Goal: Download file/media

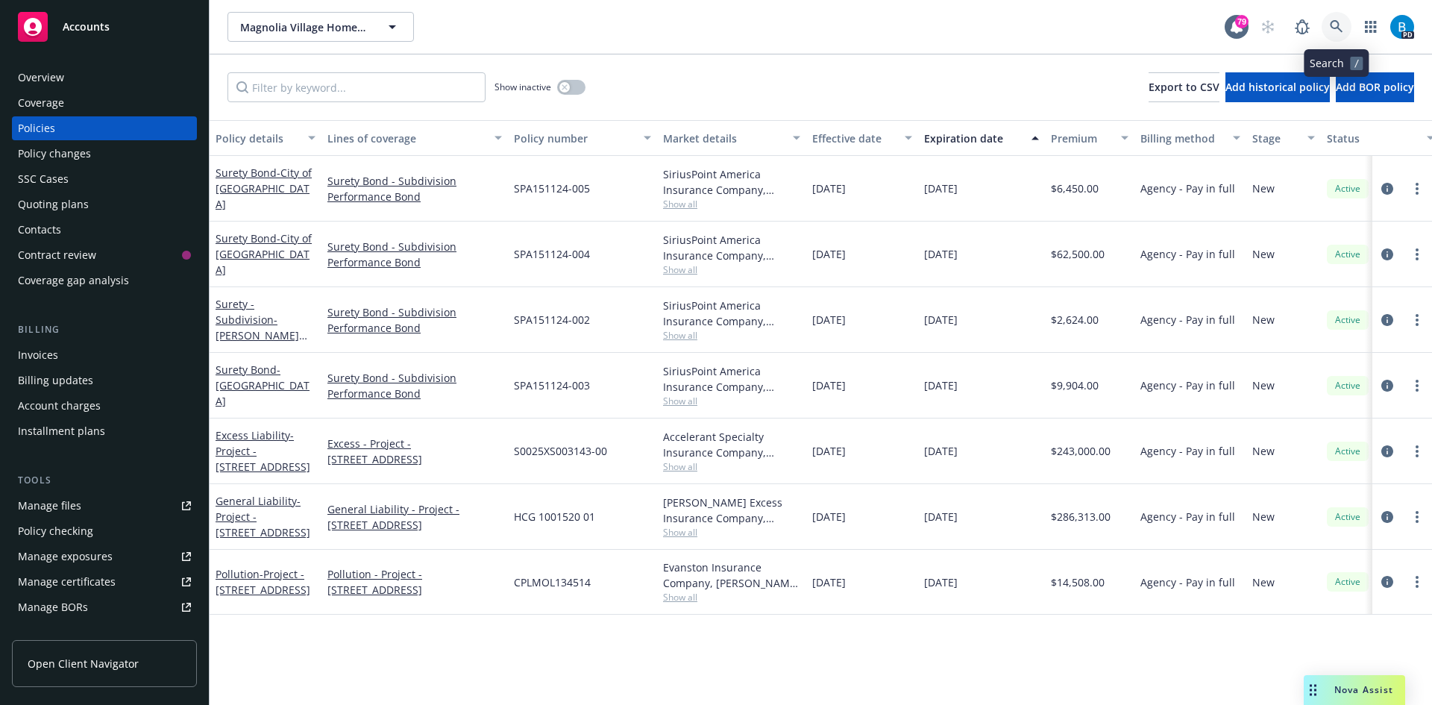
click at [1335, 24] on icon at bounding box center [1336, 26] width 13 height 13
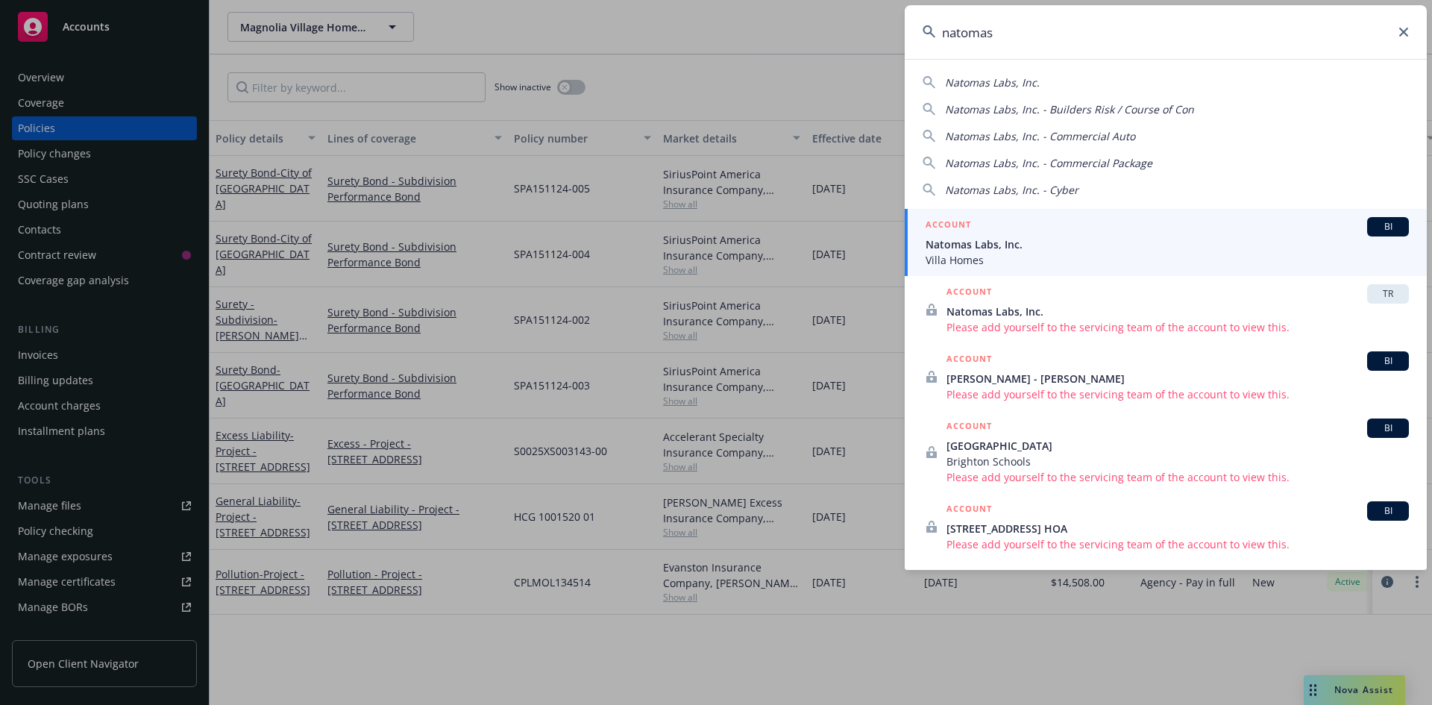
type input "natomas"
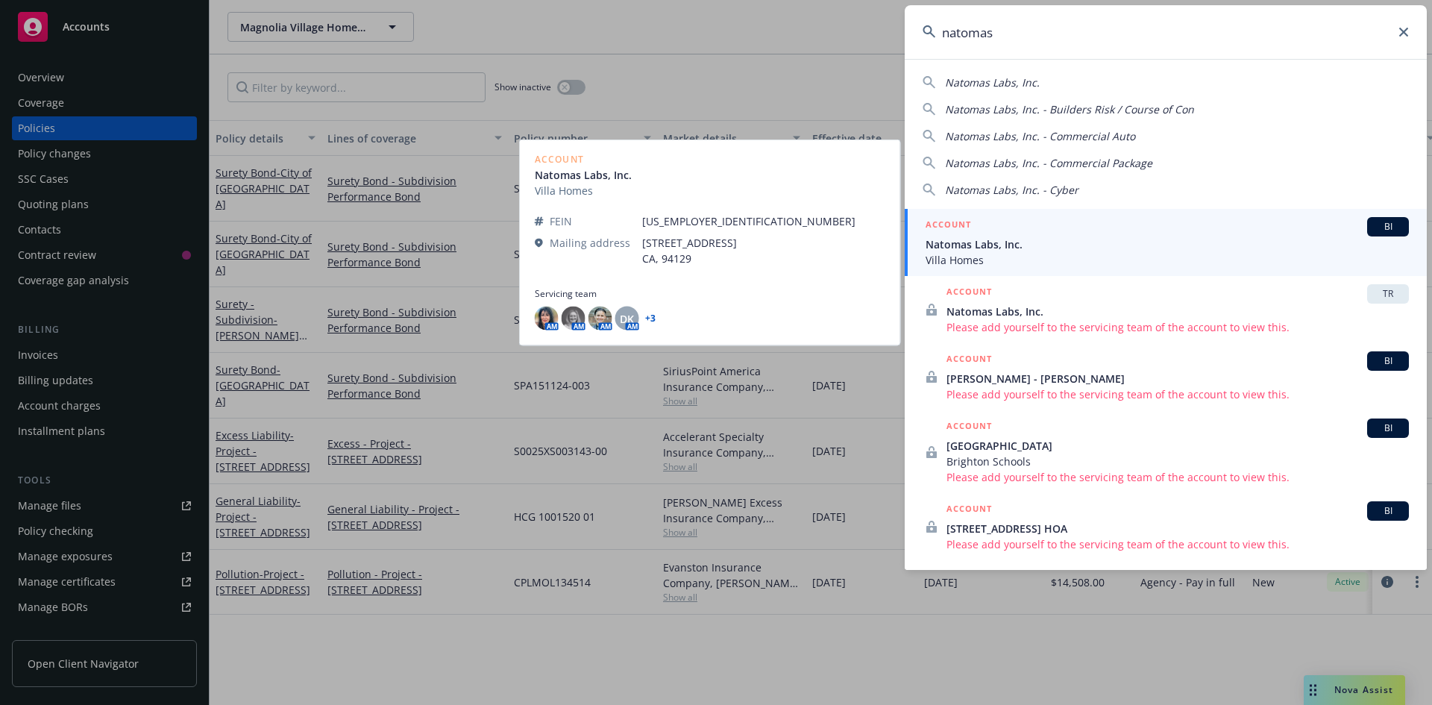
click at [971, 243] on span "Natomas Labs, Inc." at bounding box center [1166, 244] width 483 height 16
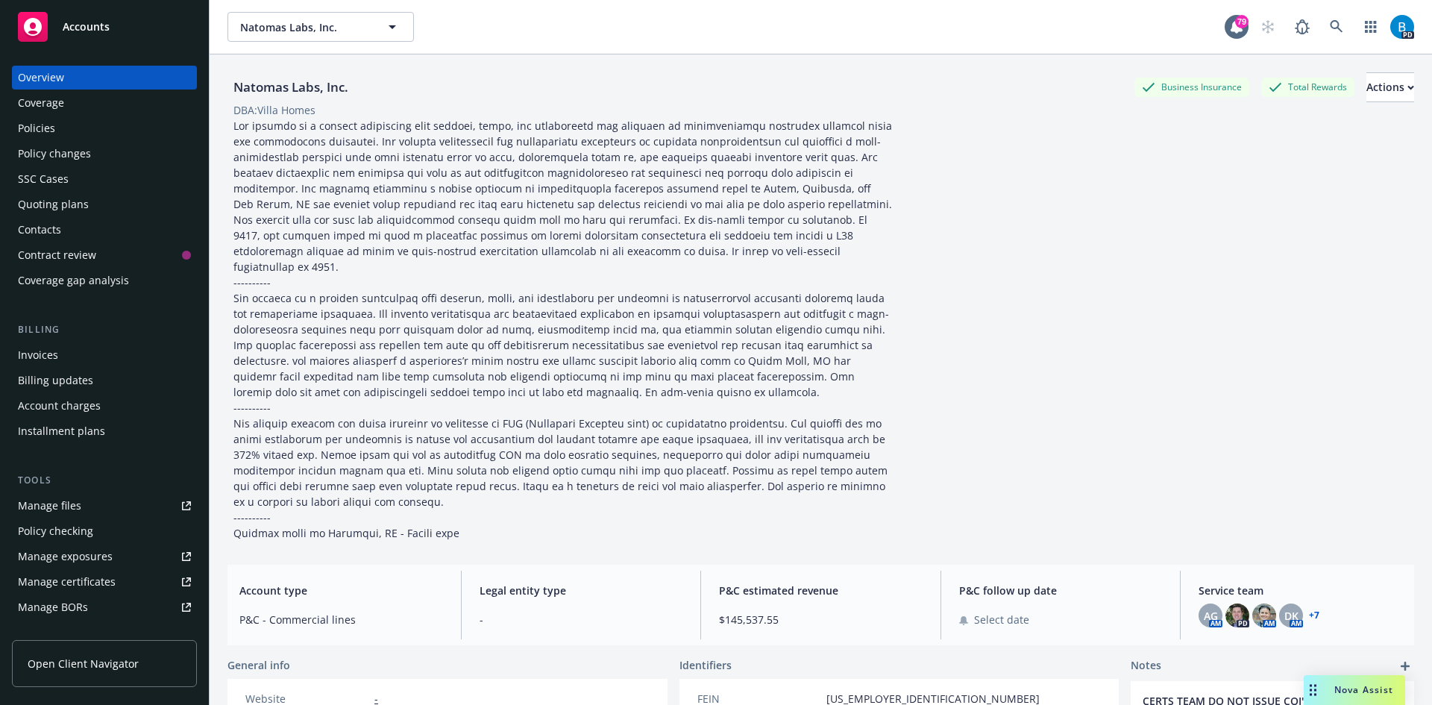
scroll to position [149, 0]
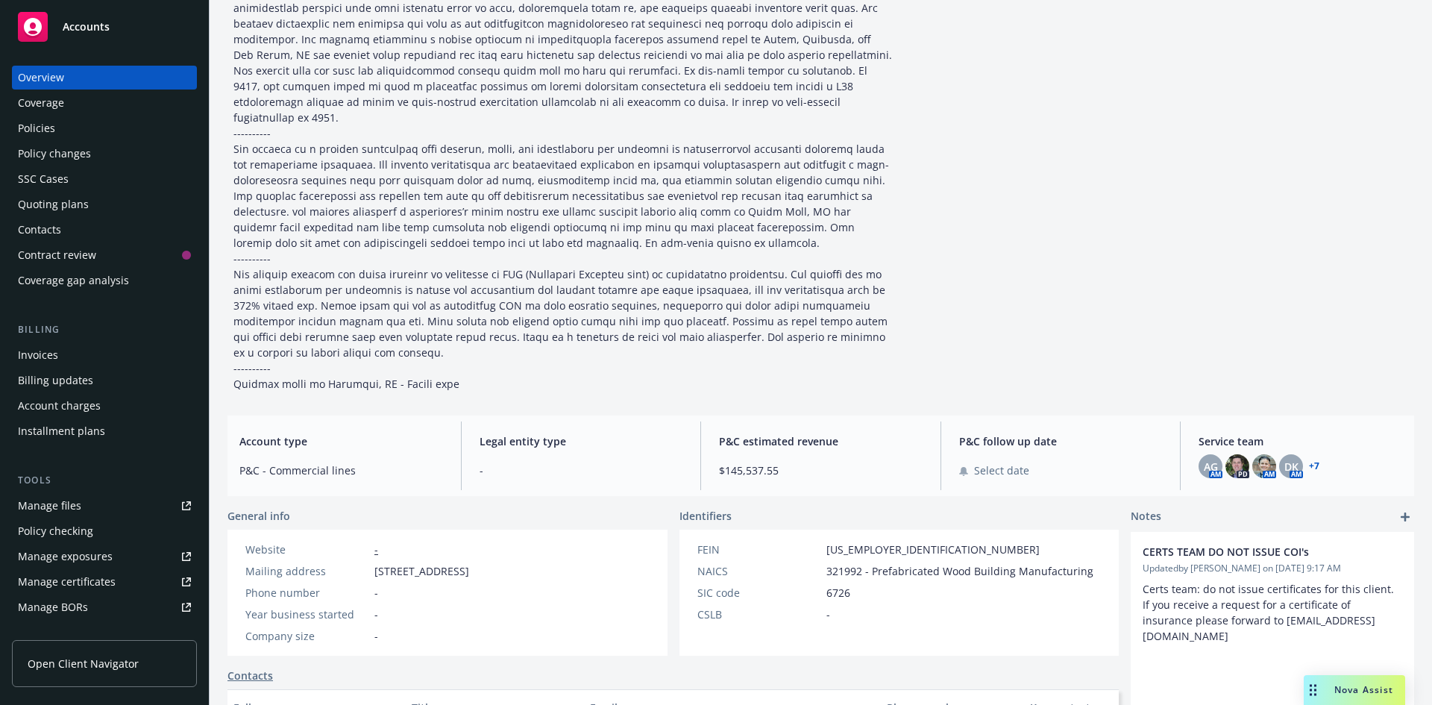
click at [32, 130] on div "Policies" at bounding box center [36, 128] width 37 height 24
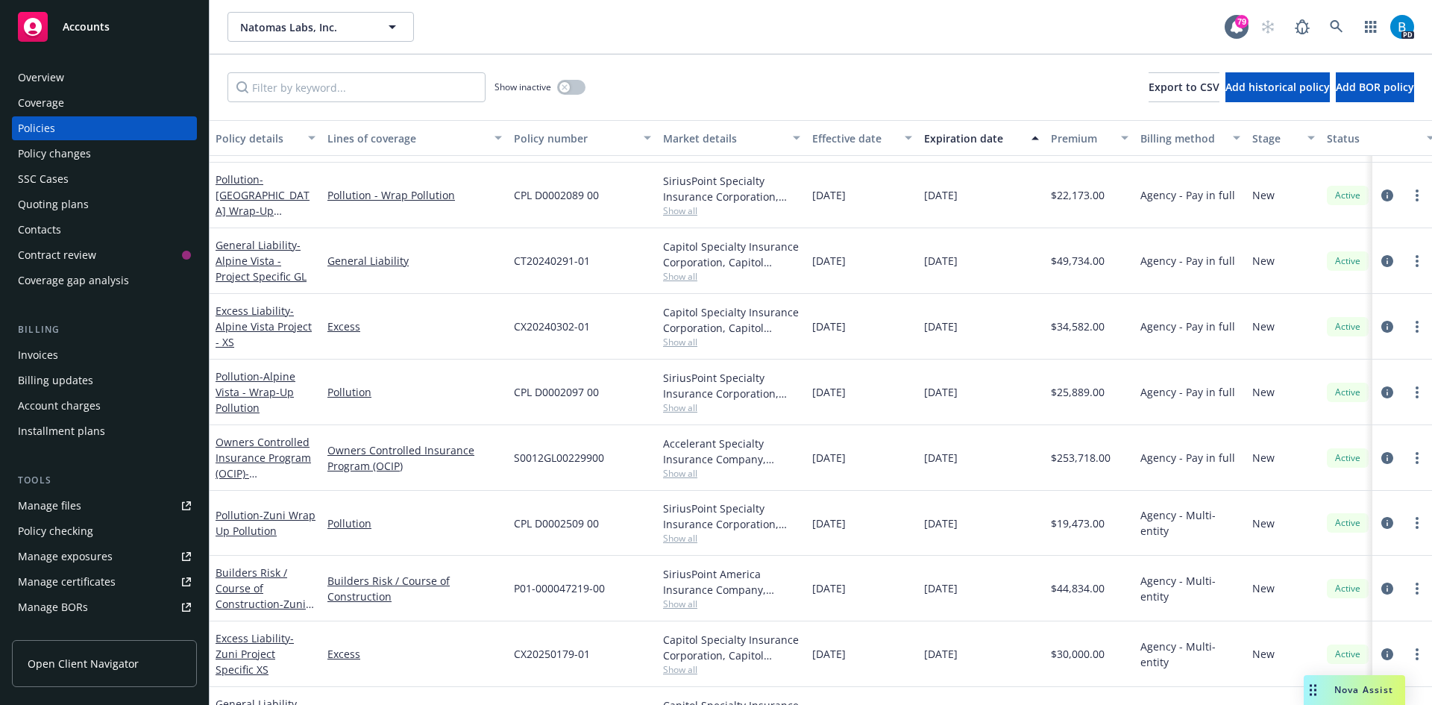
scroll to position [1669, 0]
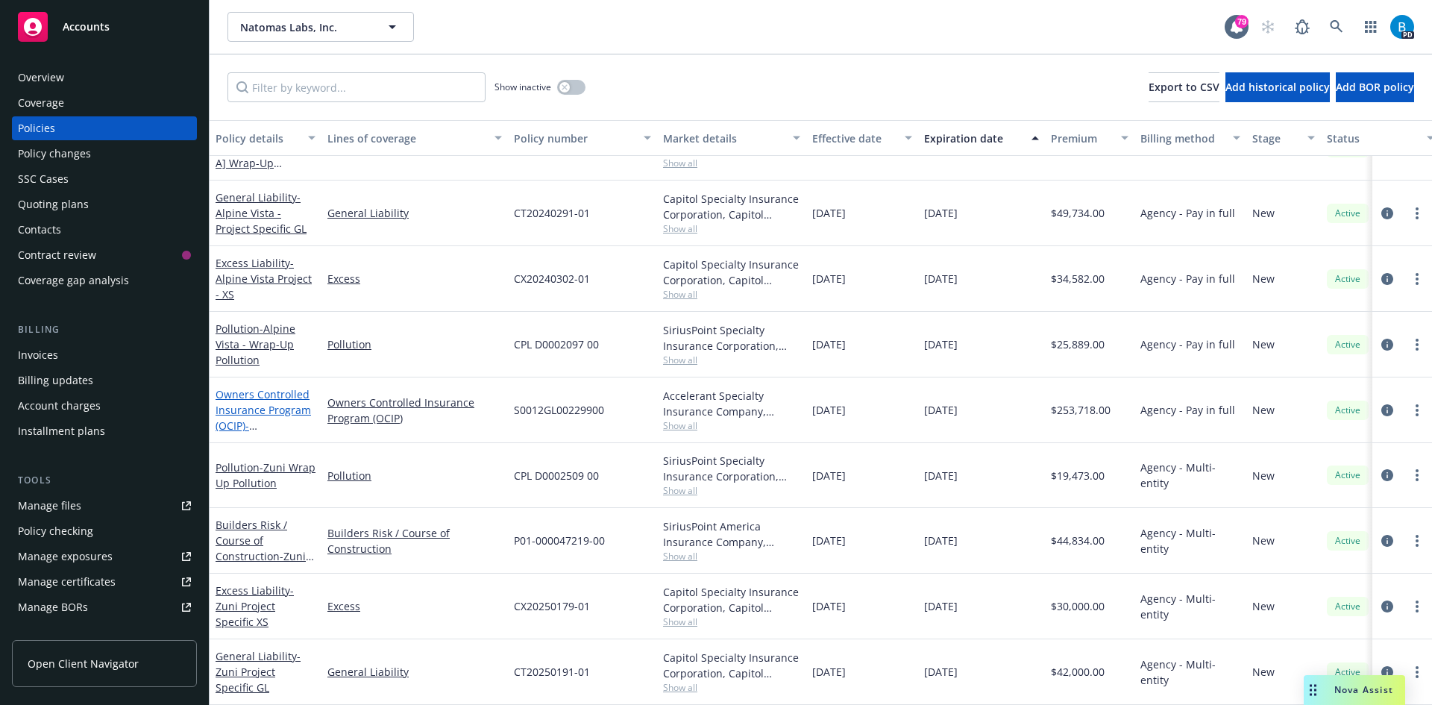
click at [277, 396] on link "Owners Controlled Insurance Program (OCIP) - [GEOGRAPHIC_DATA] OCIP" at bounding box center [262, 425] width 95 height 77
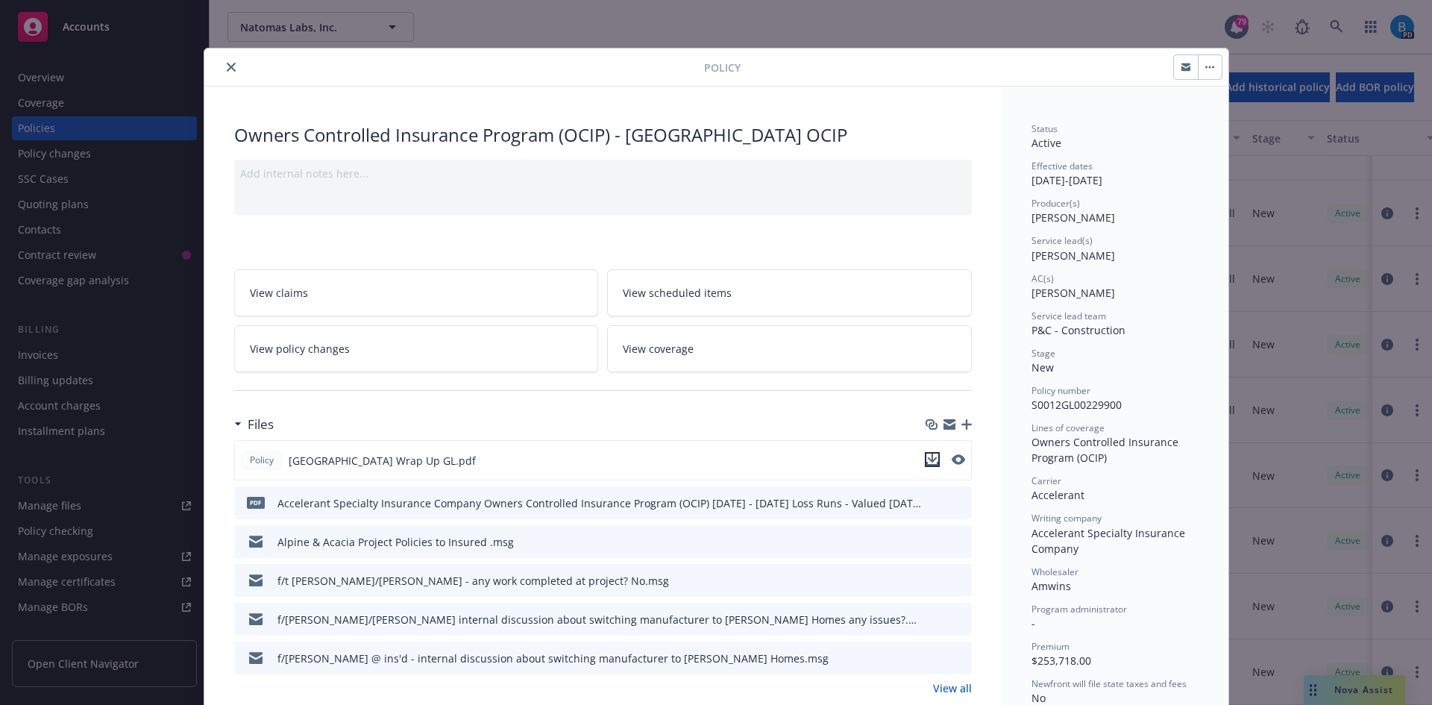
click at [928, 457] on icon "download file" at bounding box center [932, 459] width 12 height 12
